Goal: Task Accomplishment & Management: Use online tool/utility

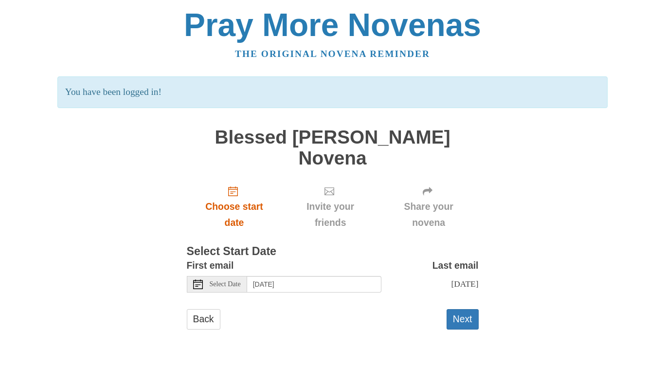
click at [235, 188] on use "Choose start date" at bounding box center [233, 191] width 10 height 10
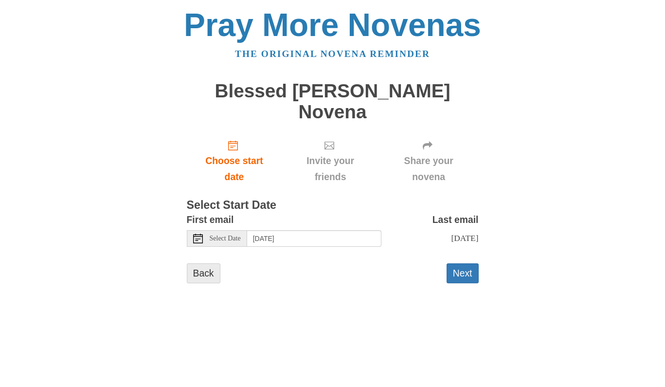
click at [208, 278] on link "Back" at bounding box center [204, 273] width 34 height 20
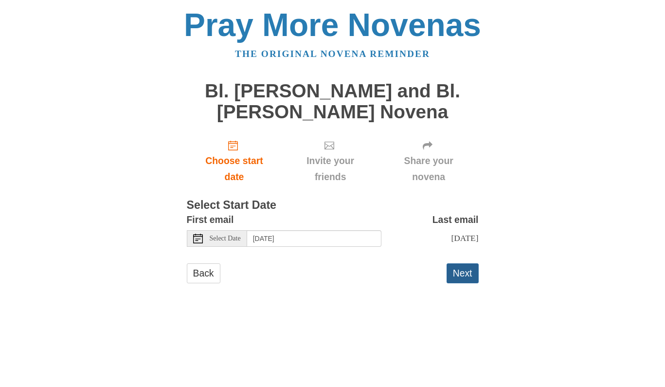
click at [458, 278] on button "Next" at bounding box center [462, 273] width 32 height 20
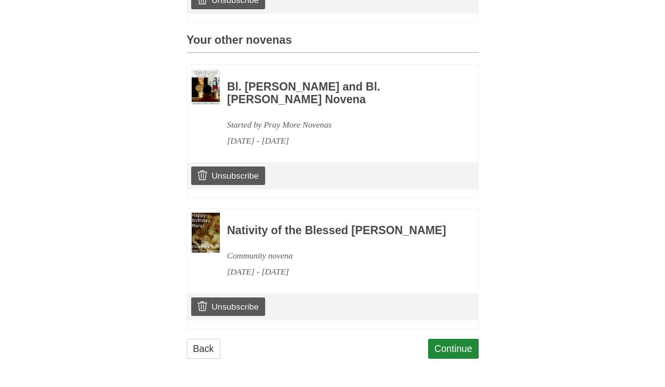
scroll to position [435, 0]
click at [446, 344] on link "Continue" at bounding box center [453, 348] width 51 height 20
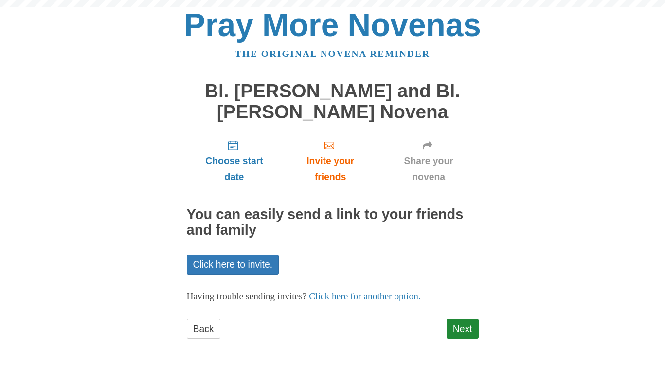
click at [318, 319] on div "Back Next" at bounding box center [333, 333] width 292 height 29
